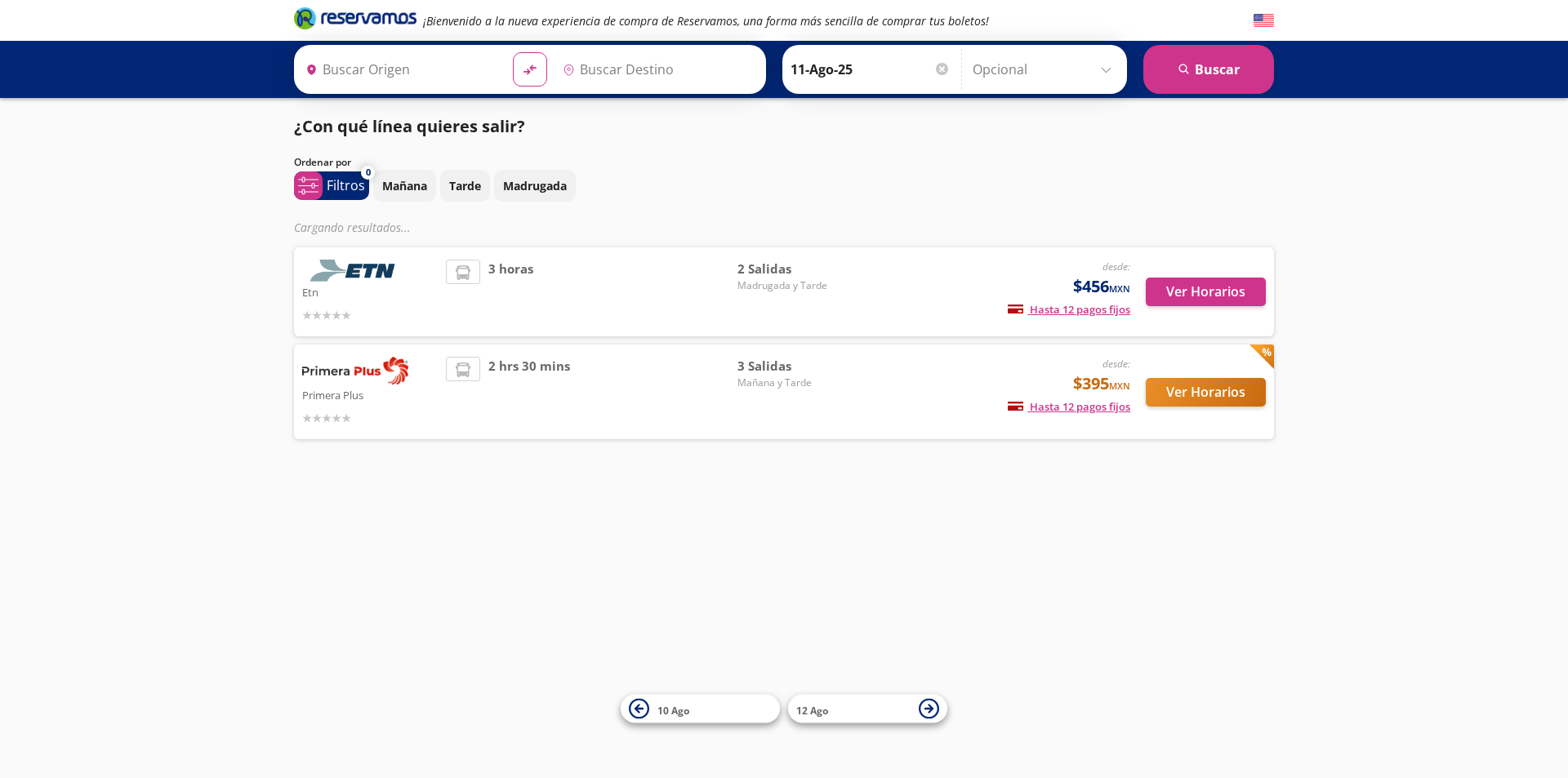
type input "Santiago de Querétaro, [GEOGRAPHIC_DATA]"
type input "[GEOGRAPHIC_DATA], [GEOGRAPHIC_DATA]"
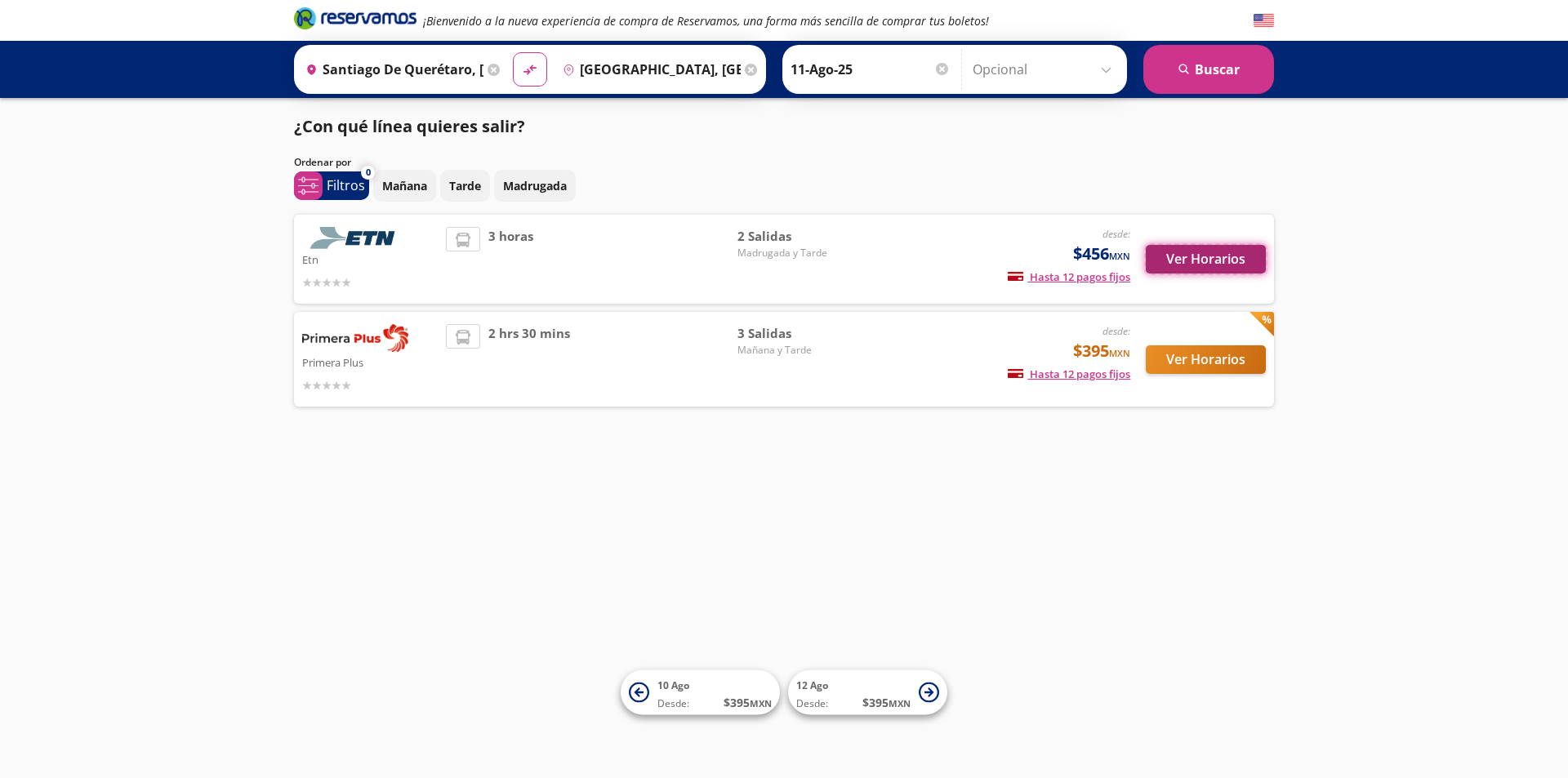
click at [1195, 262] on button "Ver Horarios" at bounding box center [1206, 259] width 120 height 28
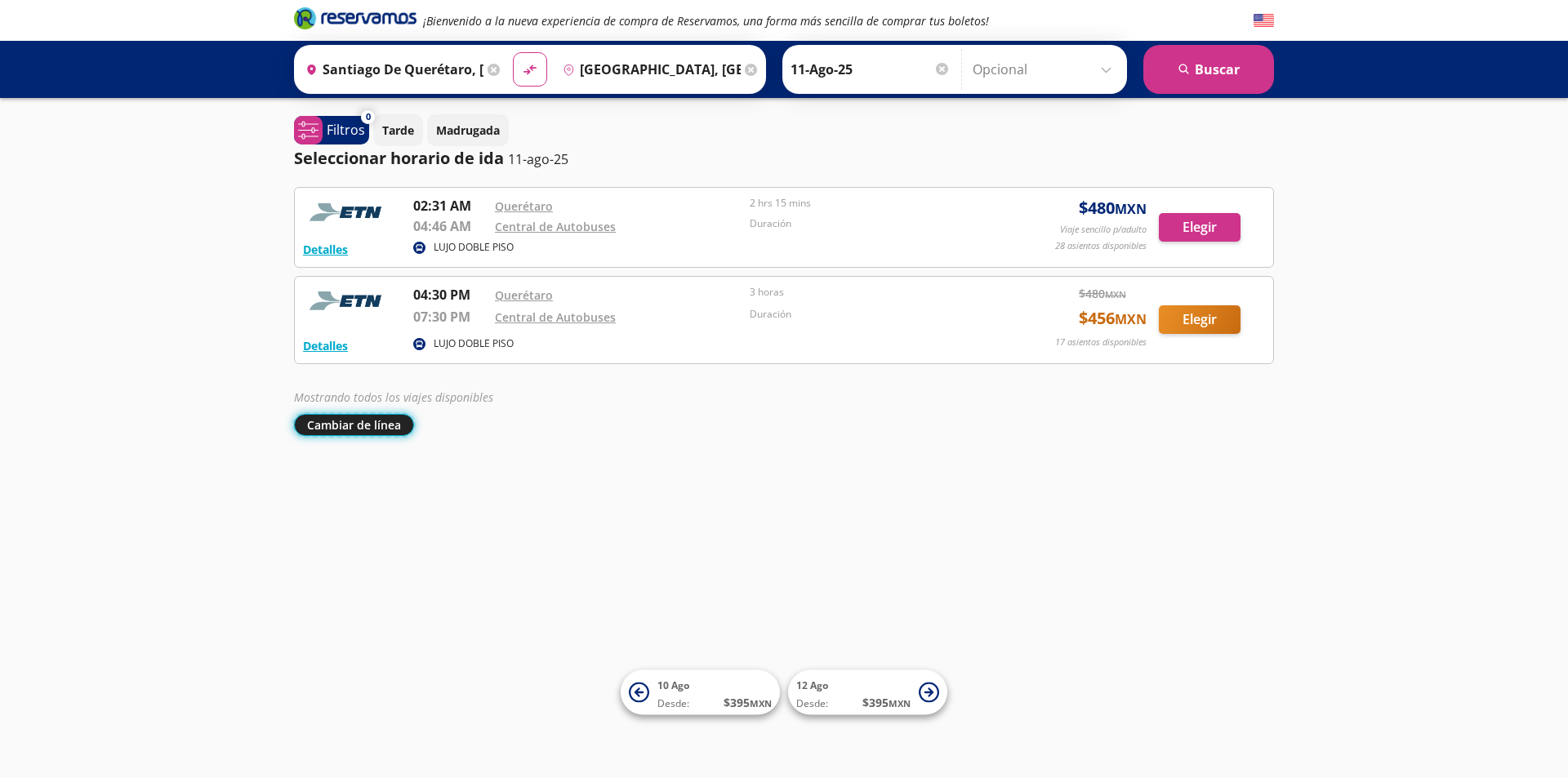
click at [375, 423] on button "Cambiar de línea" at bounding box center [354, 424] width 120 height 22
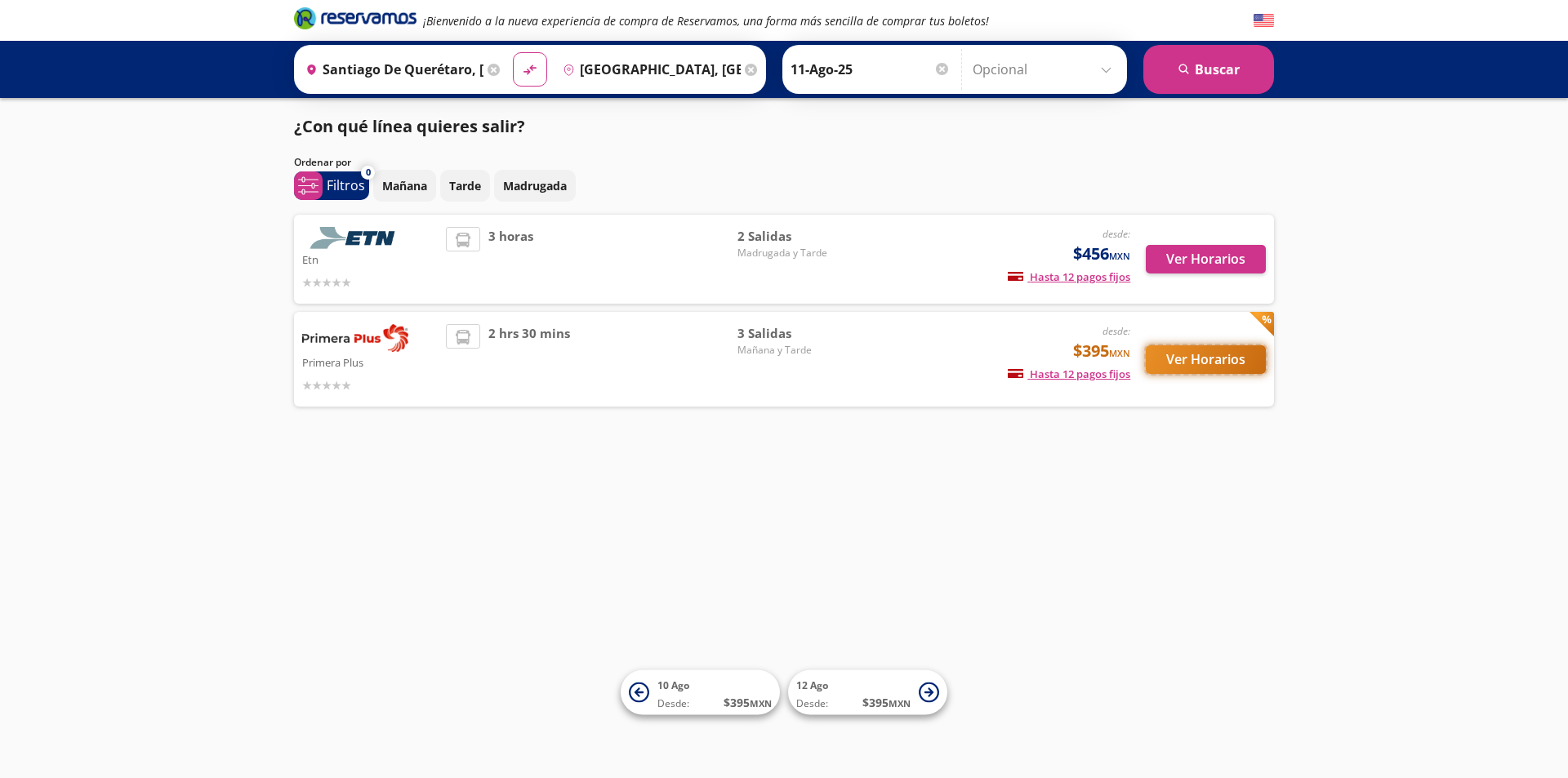
click at [1188, 353] on button "Ver Horarios" at bounding box center [1206, 359] width 120 height 28
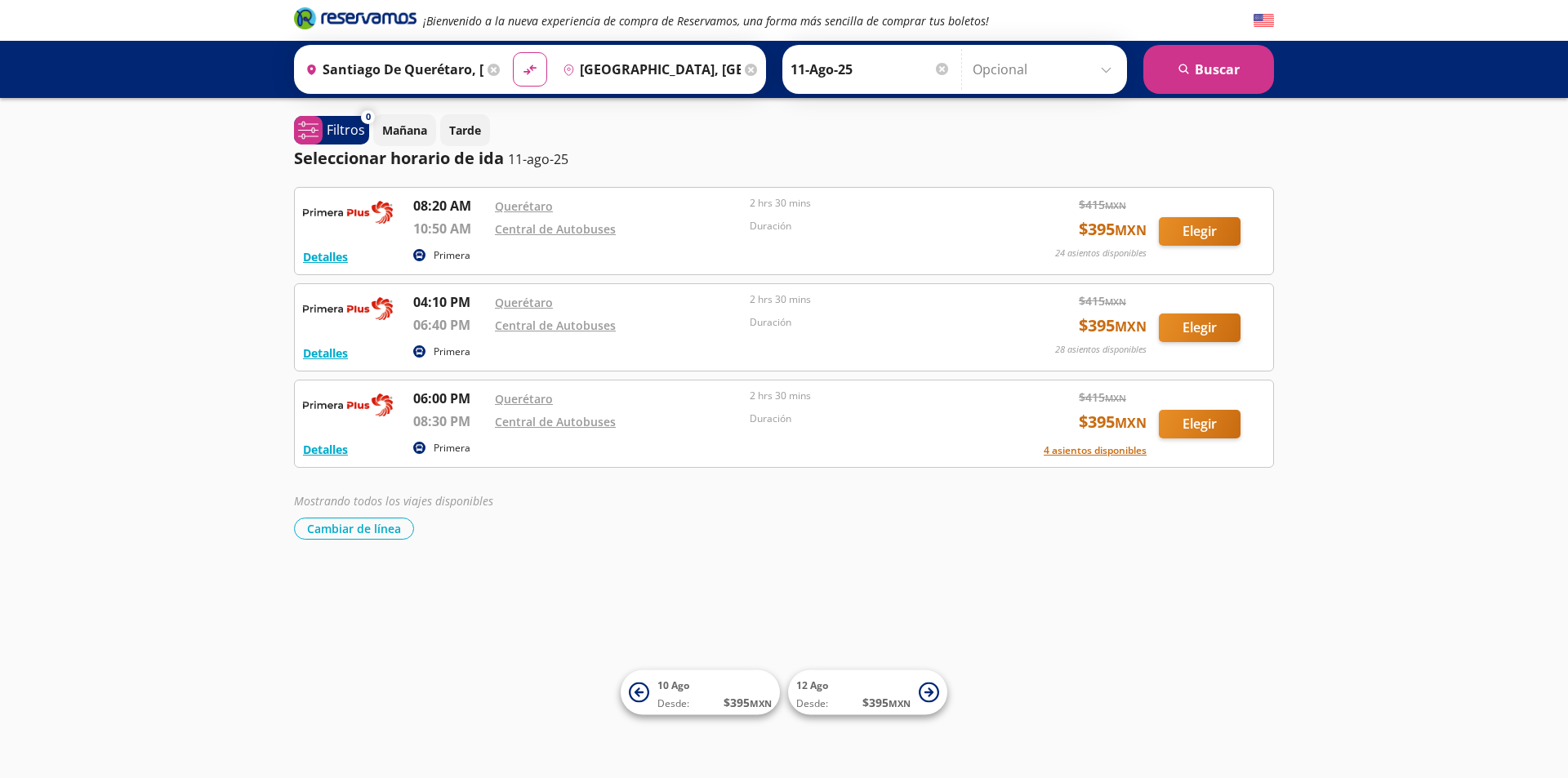
click at [1064, 636] on div "¡Bienvenido a la nueva experiencia de compra de Reservamos, una forma más senci…" at bounding box center [784, 389] width 1568 height 778
click at [408, 124] on p "Mañana" at bounding box center [405, 130] width 45 height 17
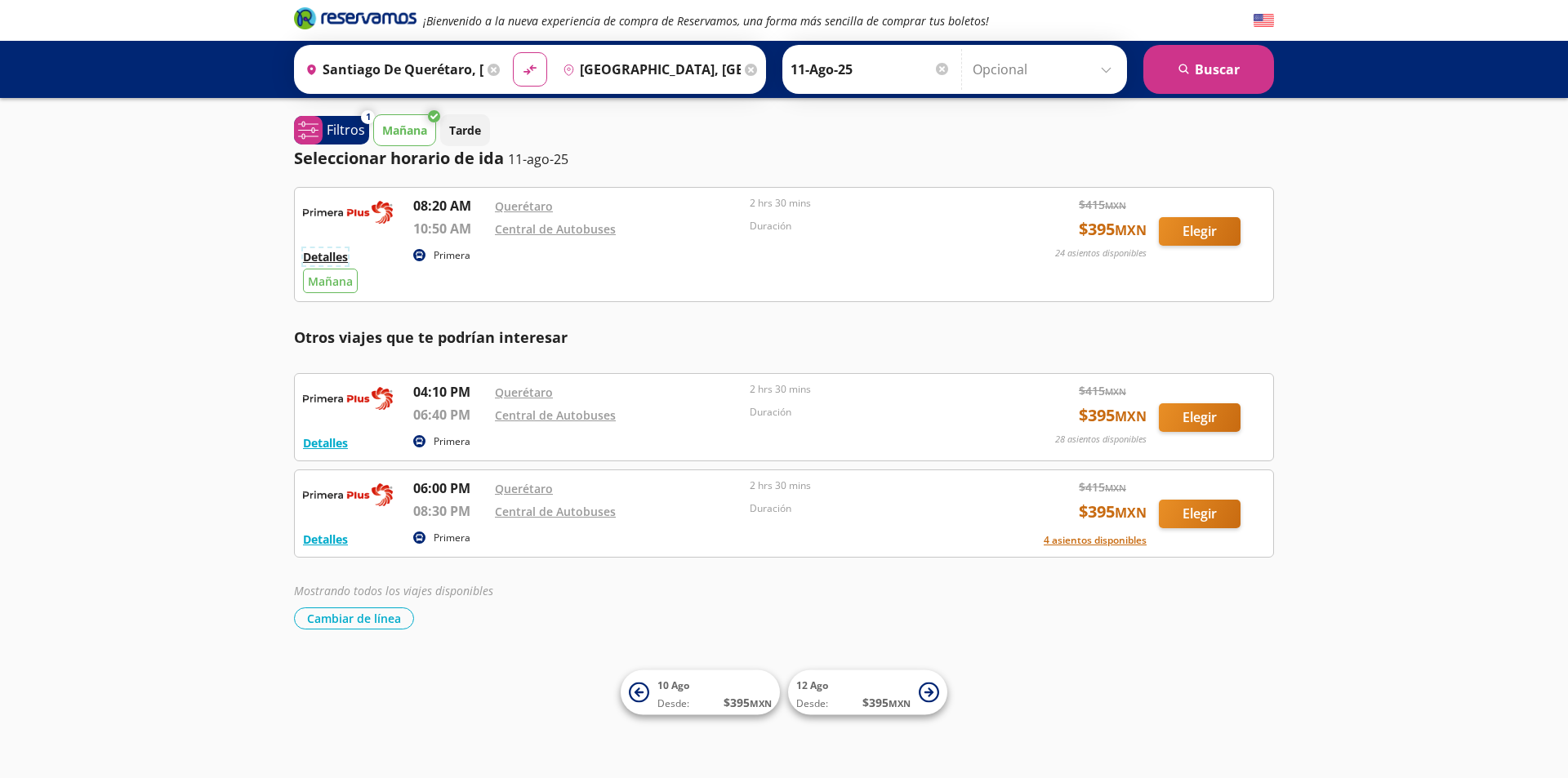
click at [330, 258] on button "Detalles" at bounding box center [326, 257] width 45 height 17
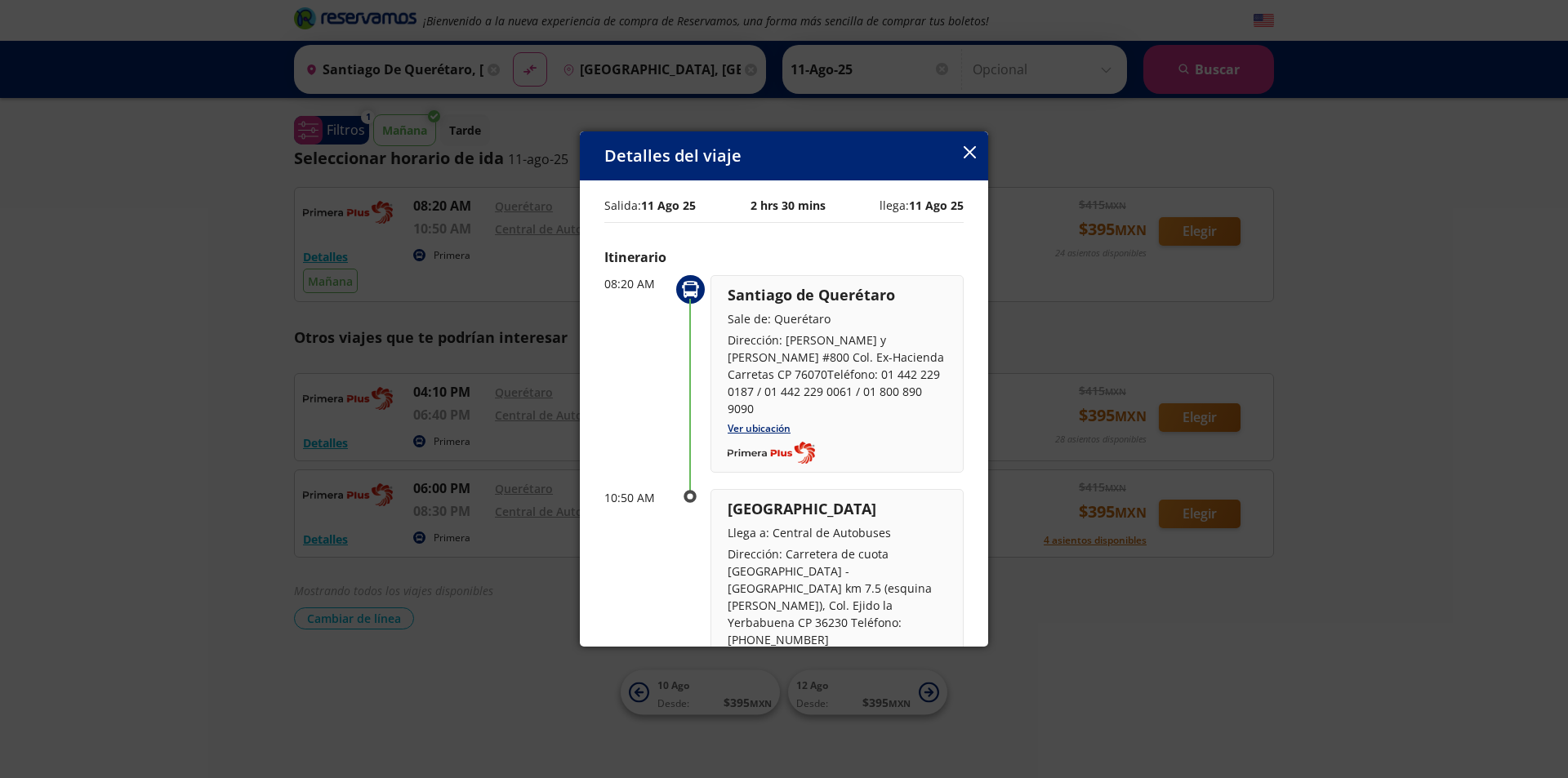
click at [969, 146] on icon "button" at bounding box center [969, 151] width 12 height 12
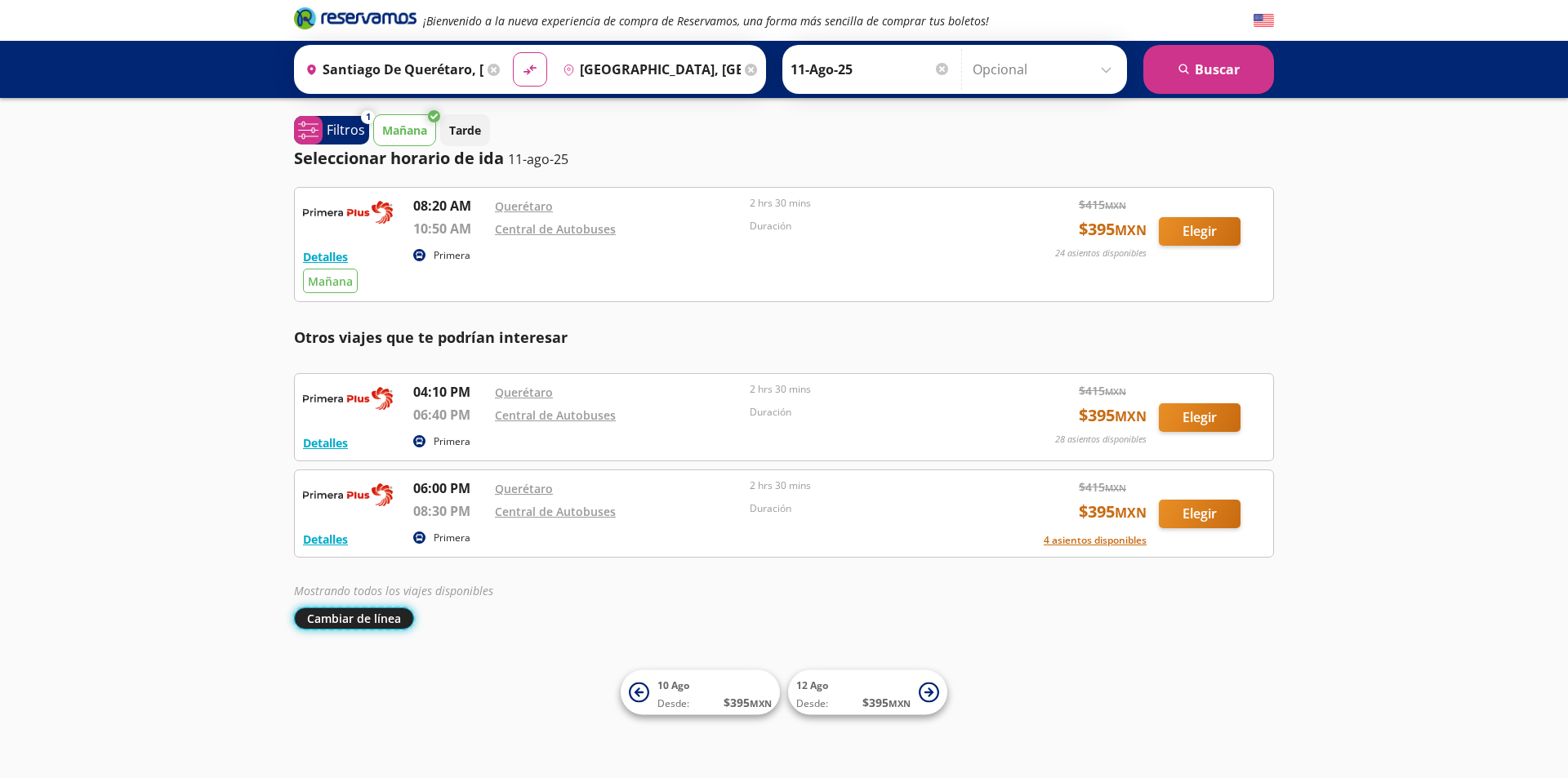
click at [384, 612] on button "Cambiar de línea" at bounding box center [354, 618] width 120 height 22
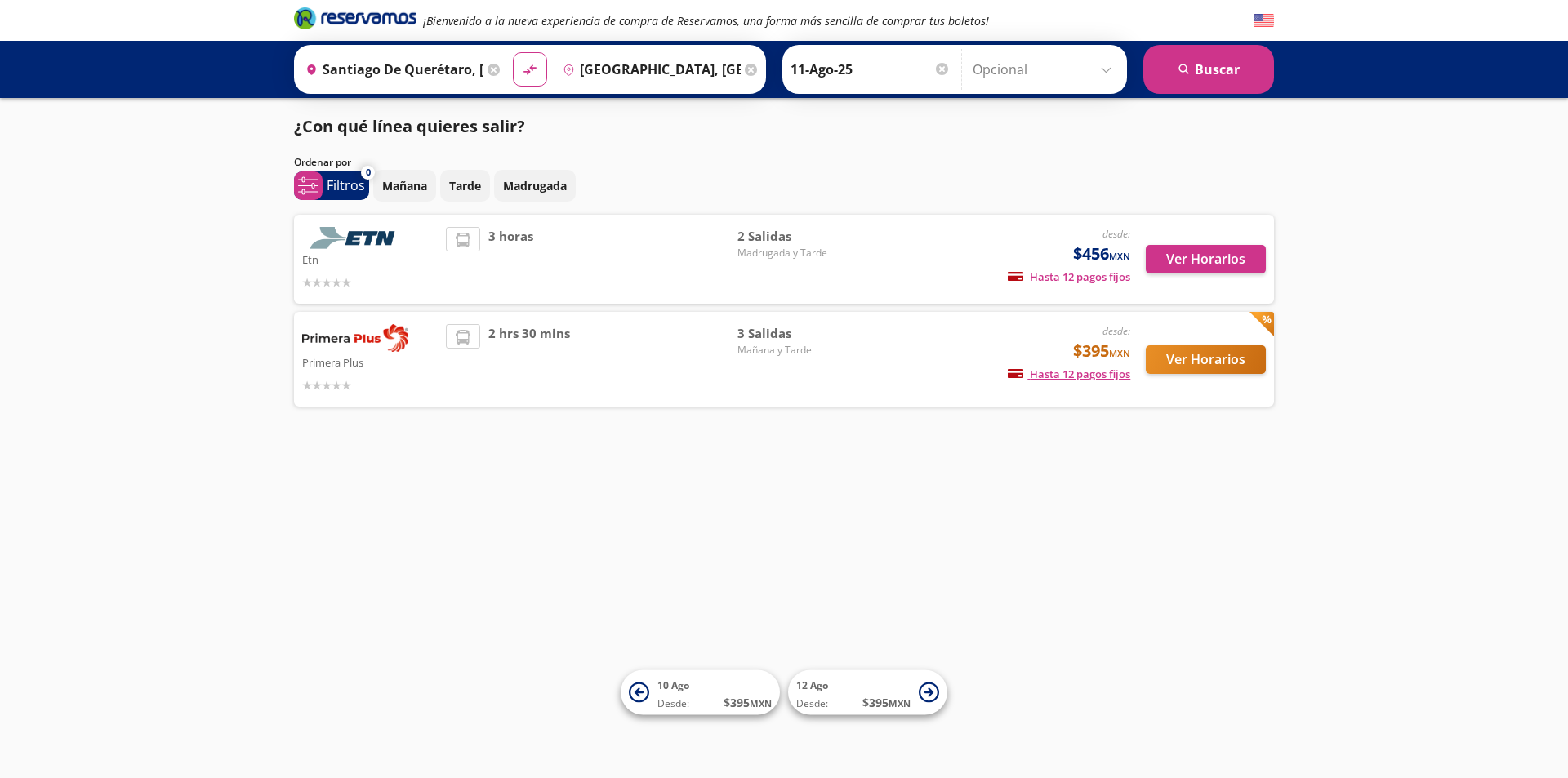
click at [570, 262] on div "3 horas" at bounding box center [592, 259] width 292 height 65
click at [1193, 251] on button "Ver Horarios" at bounding box center [1206, 259] width 120 height 28
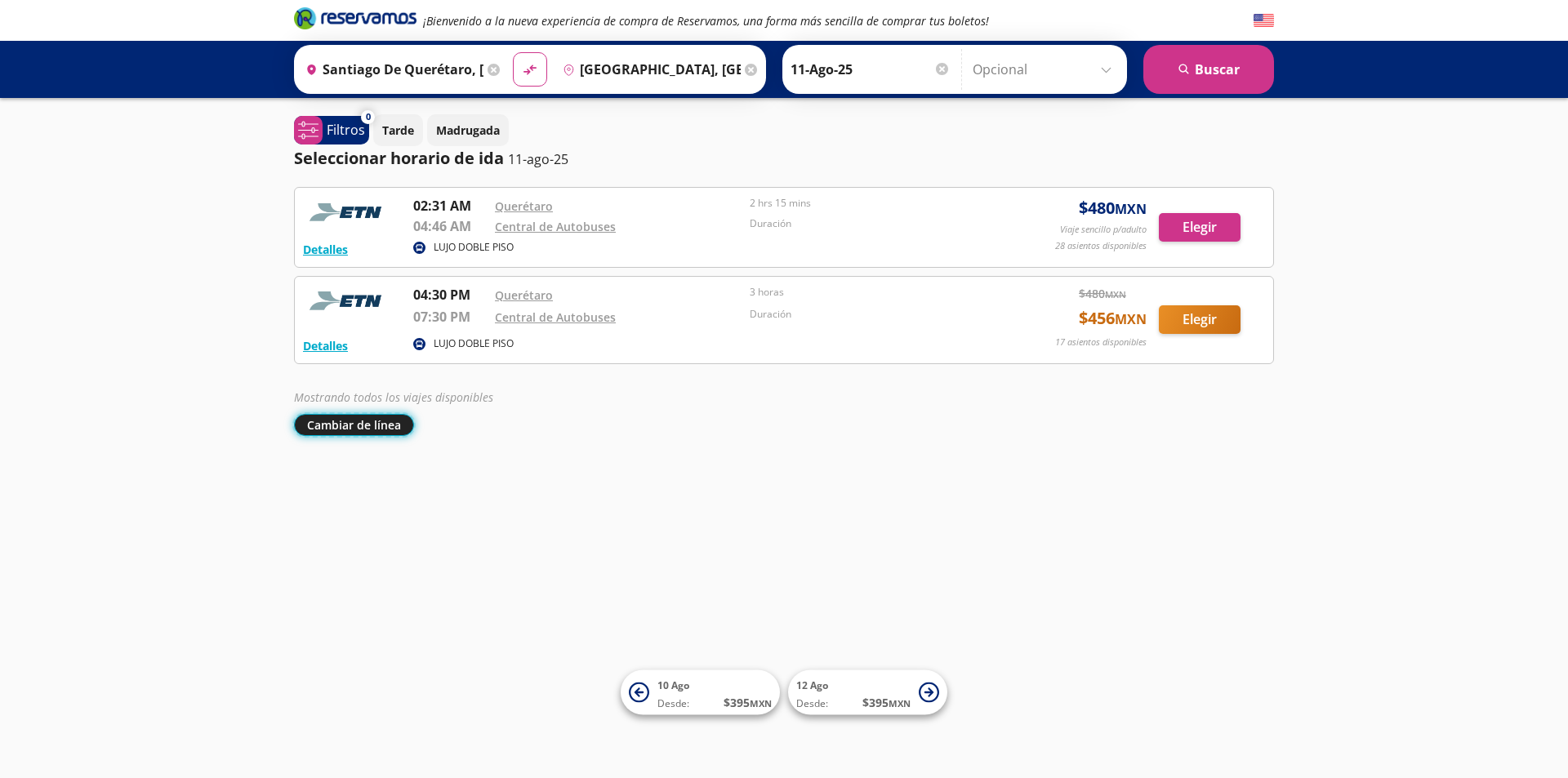
click at [345, 422] on button "Cambiar de línea" at bounding box center [354, 424] width 120 height 22
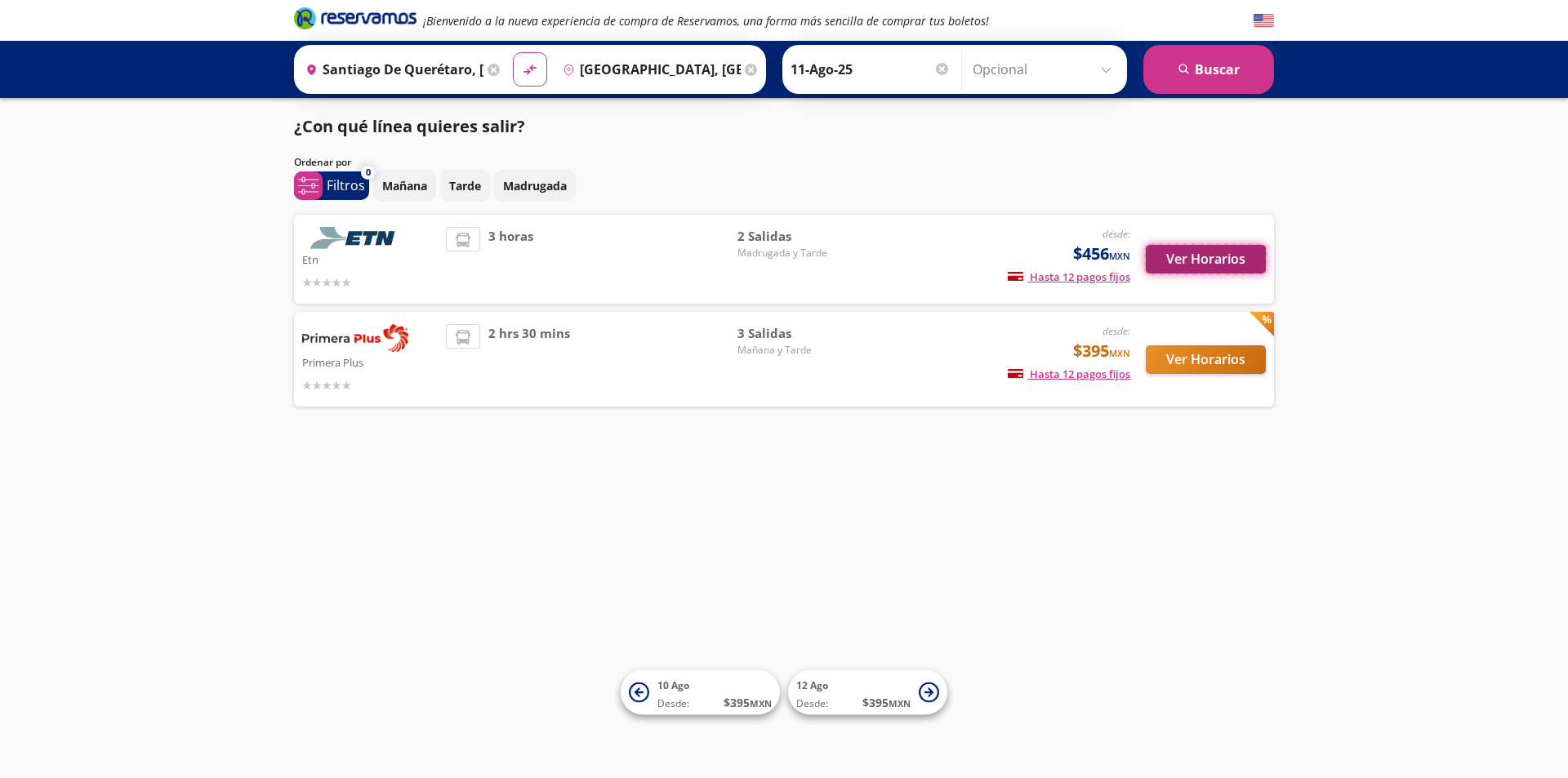
click at [1220, 254] on button "Ver Horarios" at bounding box center [1206, 259] width 120 height 28
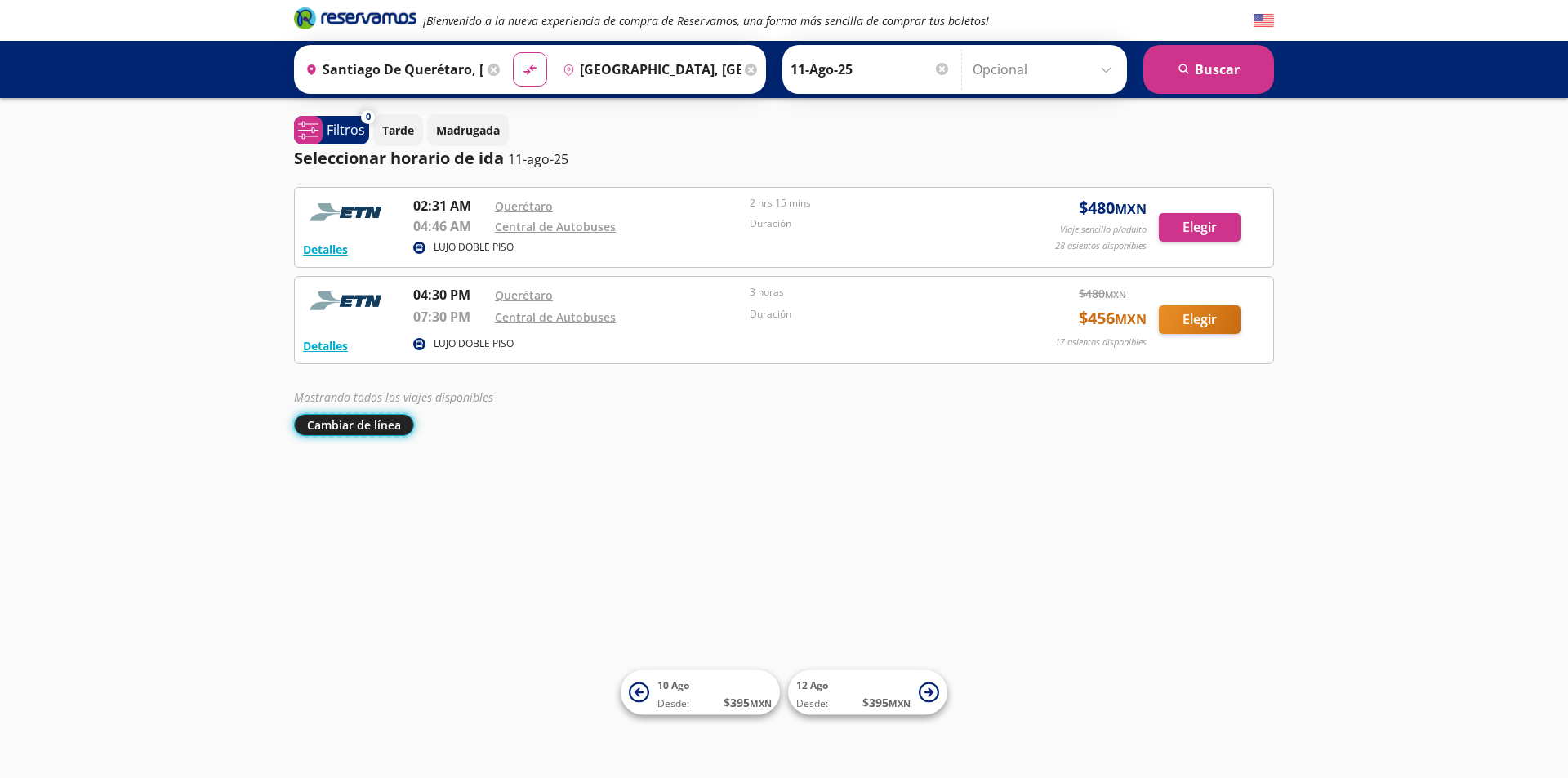
click at [359, 422] on button "Cambiar de línea" at bounding box center [354, 424] width 120 height 22
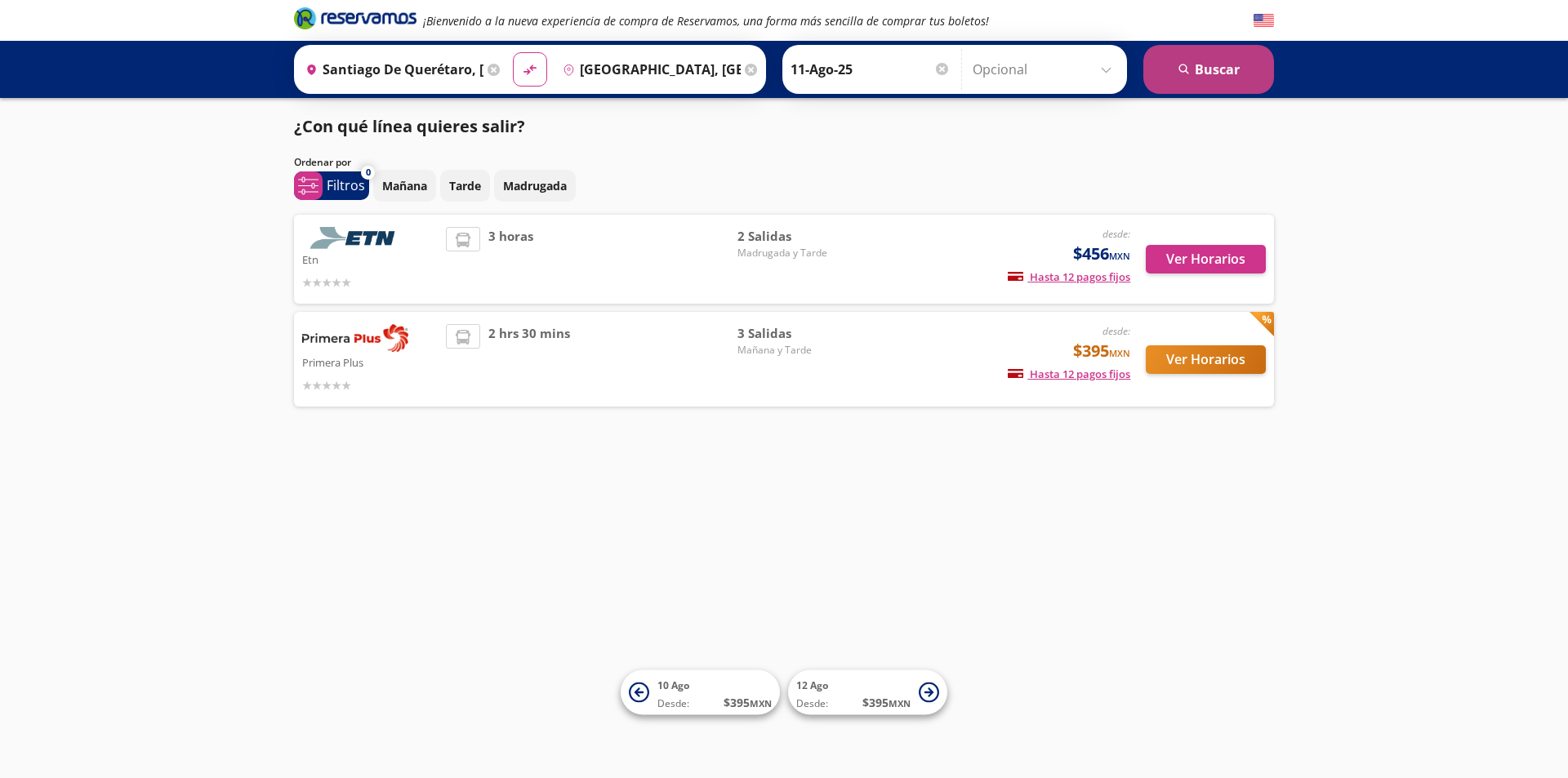
click at [1217, 59] on button "search [GEOGRAPHIC_DATA]" at bounding box center [1208, 70] width 131 height 49
type input "Santiago de Querétaro, [GEOGRAPHIC_DATA]"
type input "[GEOGRAPHIC_DATA], [GEOGRAPHIC_DATA]"
click at [1196, 257] on button "Ver Horarios" at bounding box center [1206, 259] width 120 height 28
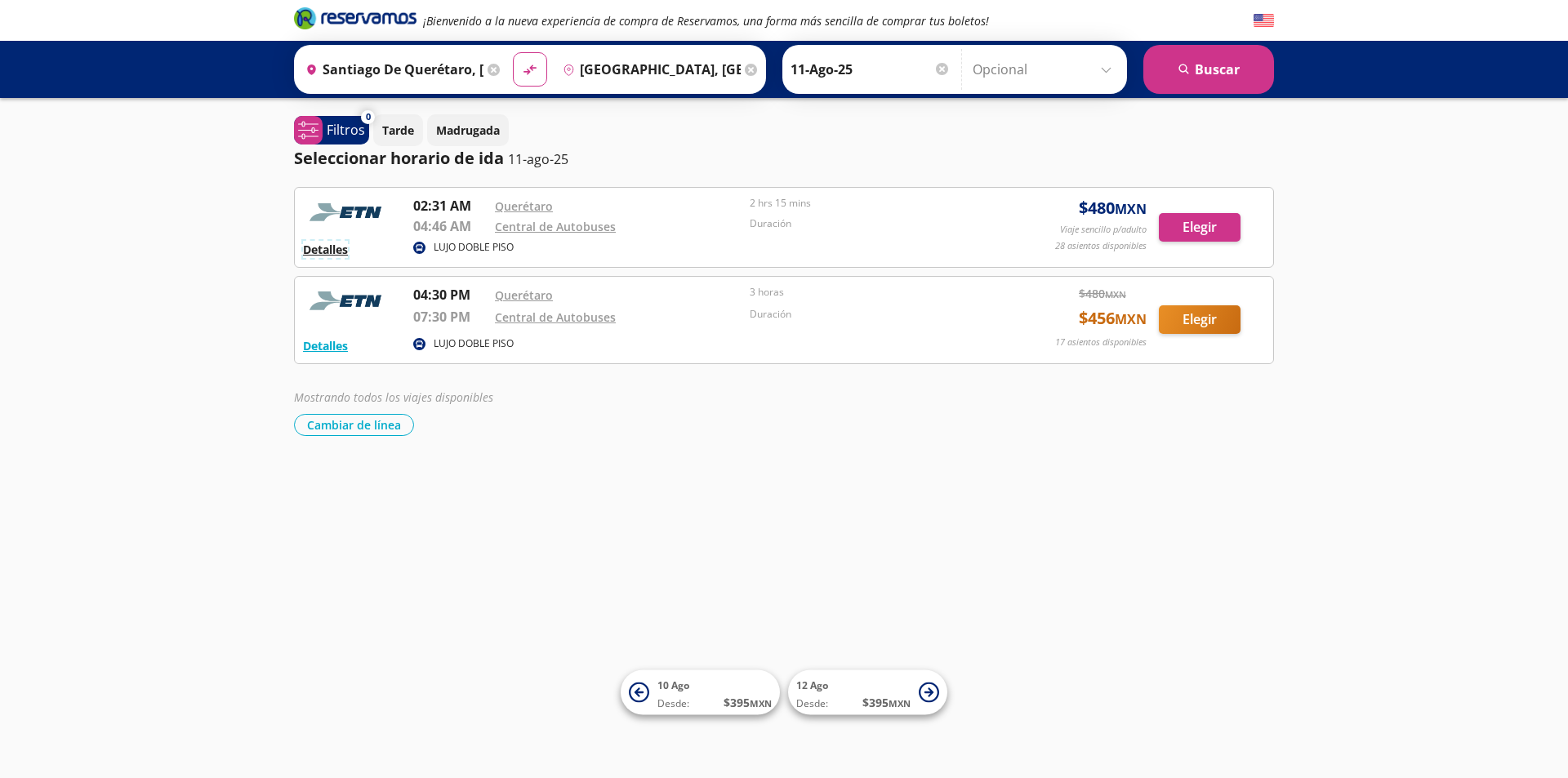
click at [325, 250] on button "Detalles" at bounding box center [326, 249] width 45 height 17
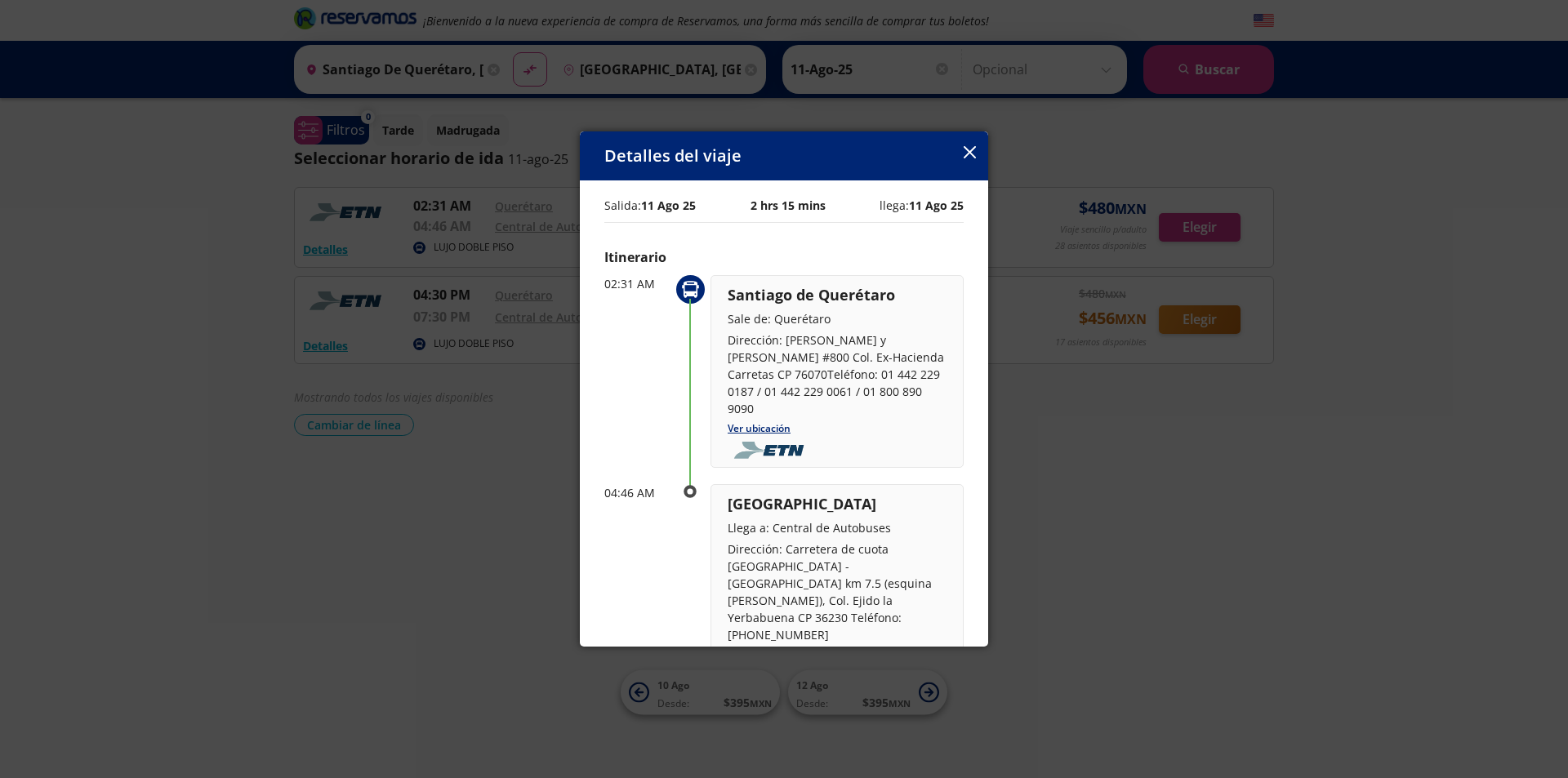
click at [969, 153] on icon "button" at bounding box center [969, 151] width 12 height 12
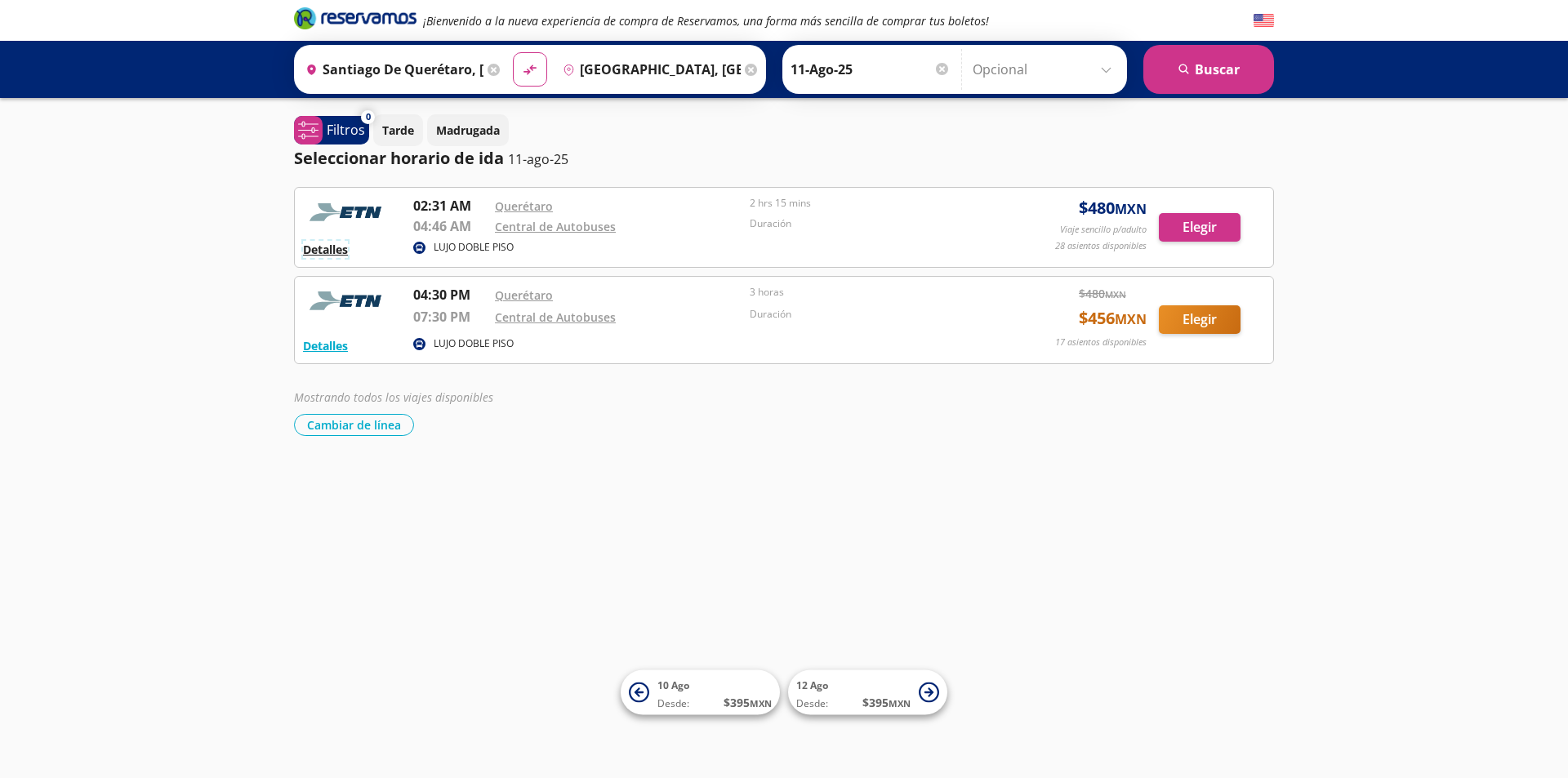
click at [328, 250] on button "Detalles" at bounding box center [326, 249] width 45 height 17
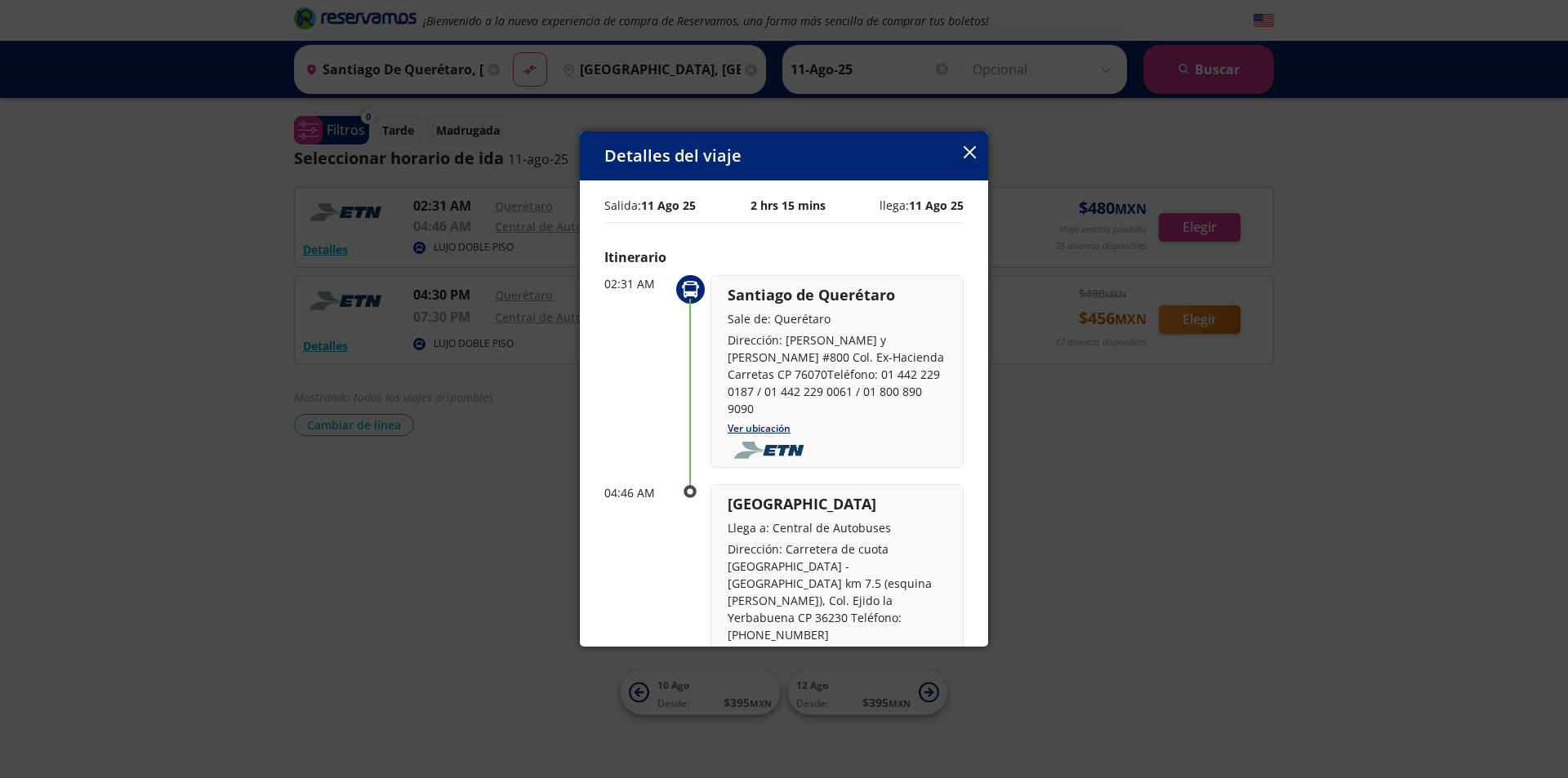
click at [968, 145] on button "button" at bounding box center [969, 153] width 12 height 20
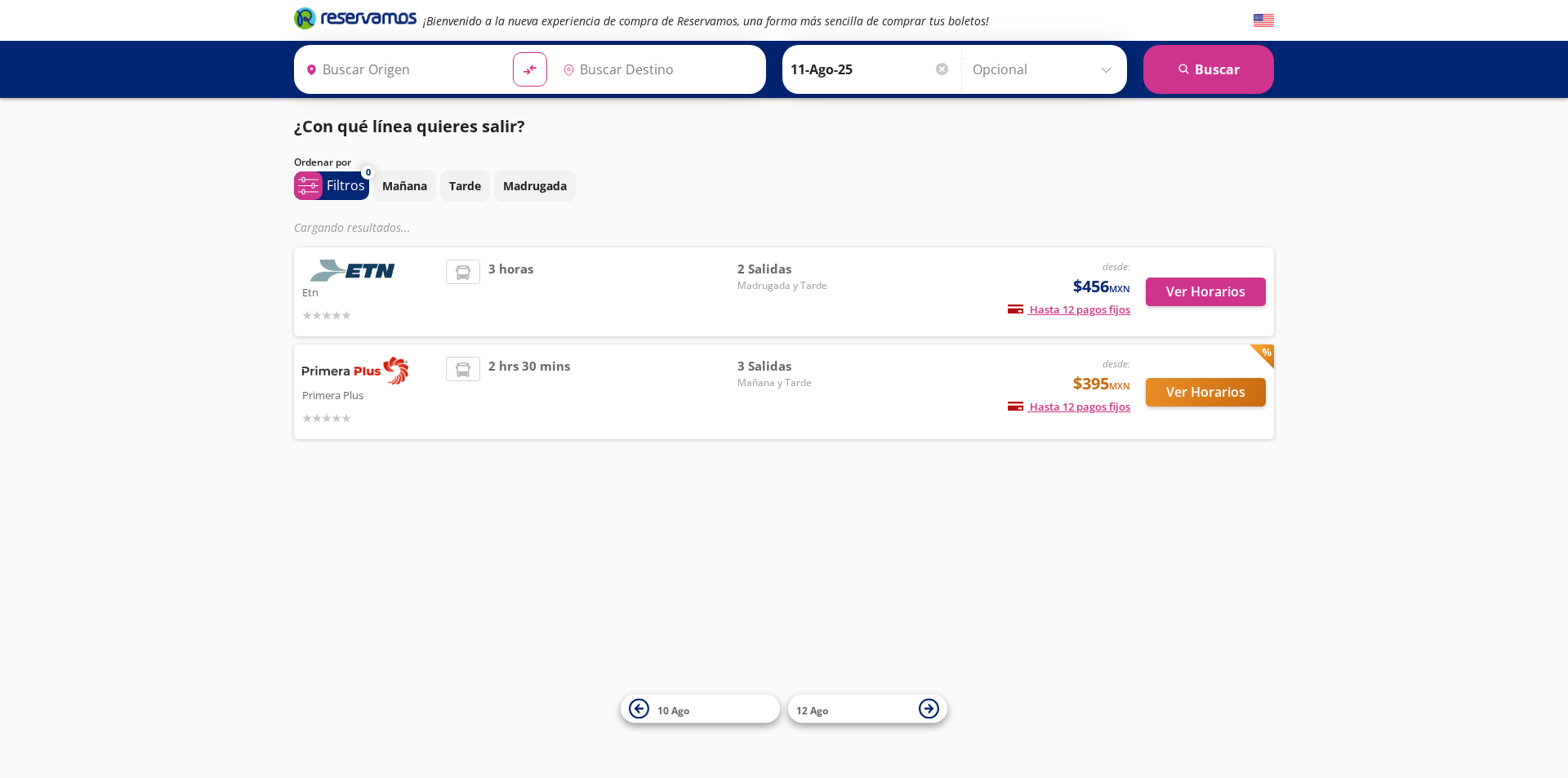
type input "Santiago de Querétaro, [GEOGRAPHIC_DATA]"
type input "[GEOGRAPHIC_DATA], [GEOGRAPHIC_DATA]"
